Goal: Find specific page/section: Find specific page/section

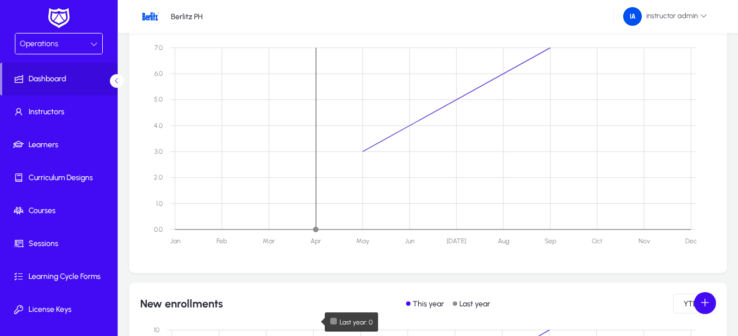
scroll to position [188, 0]
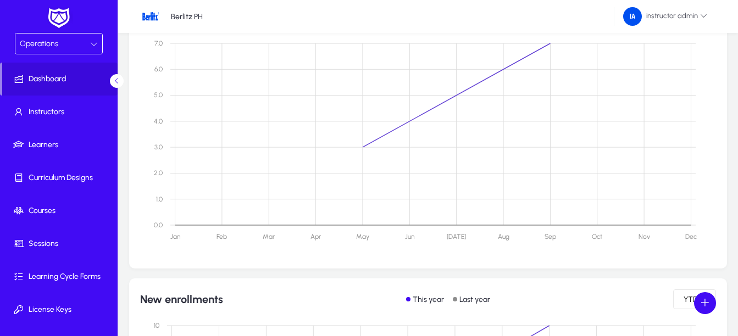
click at [50, 51] on div "Operations" at bounding box center [55, 44] width 70 height 14
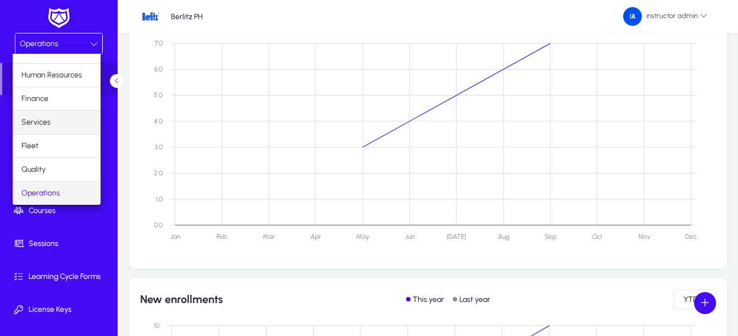
scroll to position [0, 0]
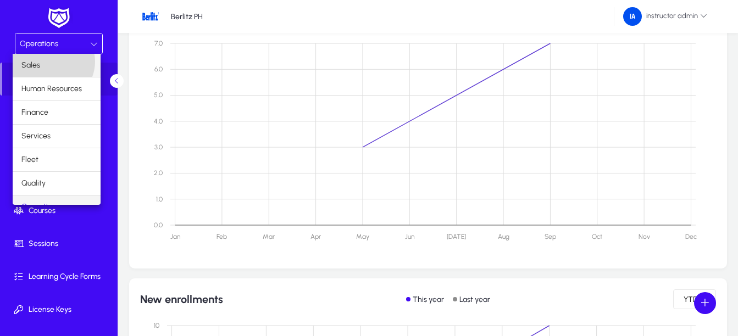
click at [51, 62] on mat-option "Sales" at bounding box center [57, 65] width 88 height 23
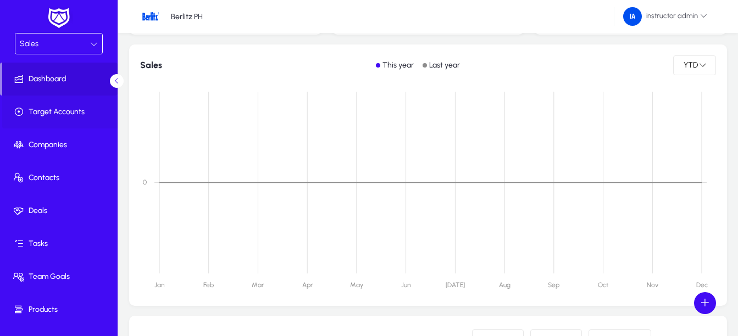
click at [80, 110] on span "Target Accounts" at bounding box center [61, 112] width 118 height 11
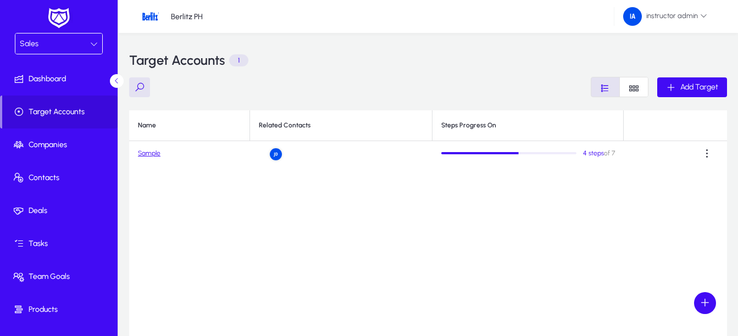
click at [142, 155] on link "Sample" at bounding box center [149, 153] width 23 height 8
